Goal: Transaction & Acquisition: Purchase product/service

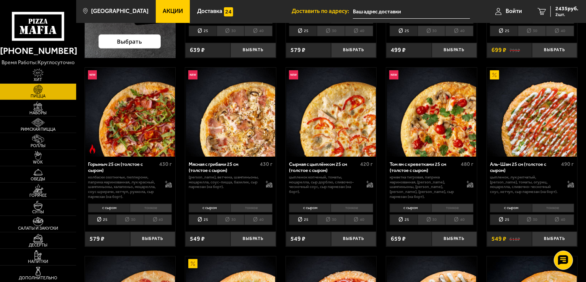
scroll to position [191, 0]
click at [163, 13] on span "Акции" at bounding box center [173, 11] width 20 height 6
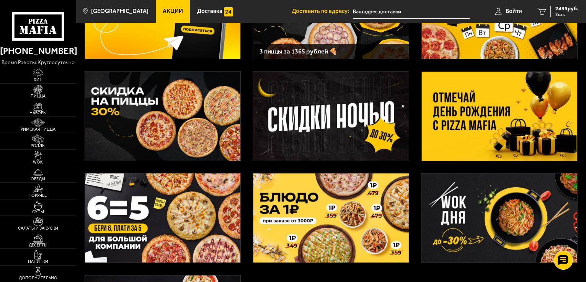
scroll to position [115, 0]
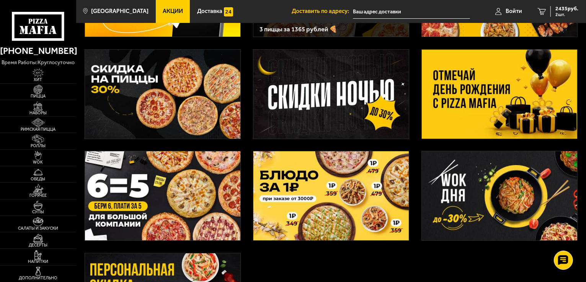
click at [445, 109] on img at bounding box center [499, 94] width 155 height 89
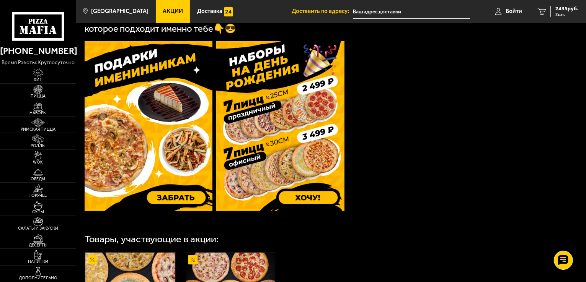
scroll to position [230, 0]
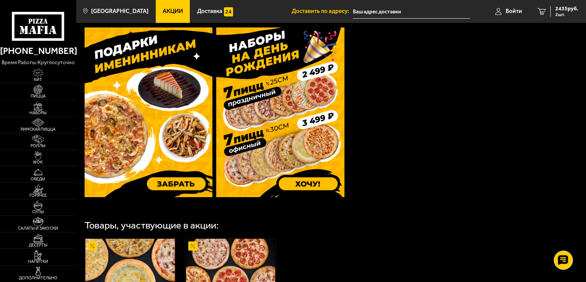
click at [268, 187] on img at bounding box center [280, 113] width 128 height 170
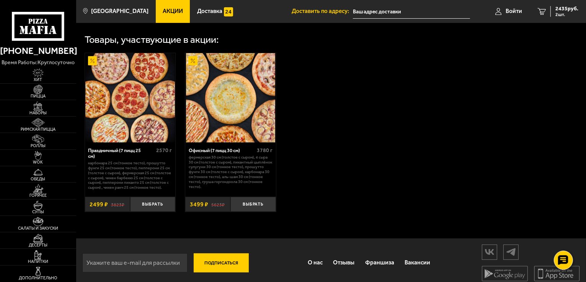
scroll to position [242, 0]
